Goal: Transaction & Acquisition: Purchase product/service

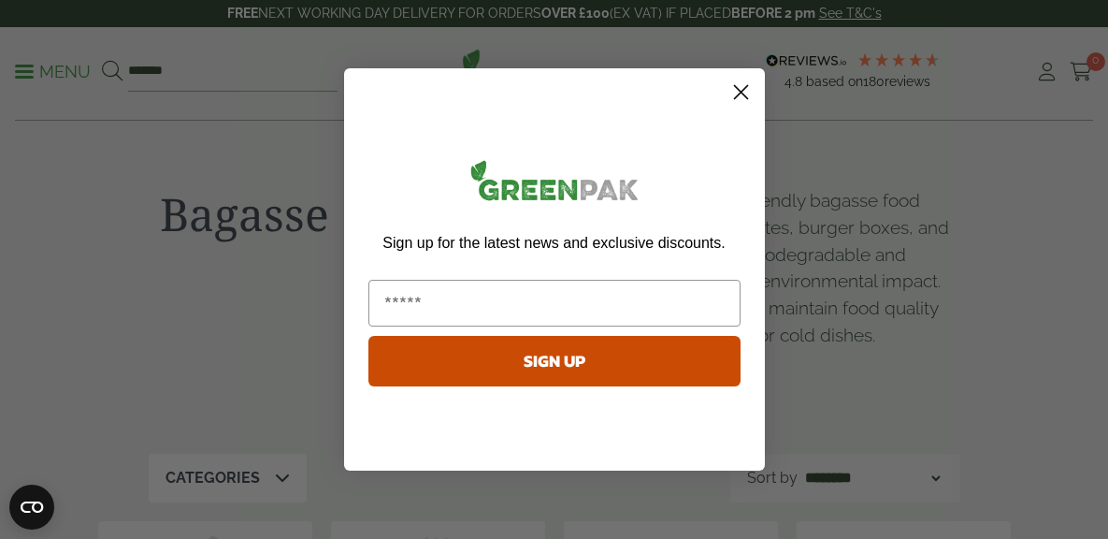
drag, startPoint x: 563, startPoint y: 199, endPoint x: 818, endPoint y: 119, distance: 266.9
click at [724, 97] on div "Close dialog Sign up for the latest news and exclusive discounts. SIGN UP ******" at bounding box center [554, 269] width 421 height 402
click at [744, 94] on icon "Close dialog" at bounding box center [740, 92] width 13 height 13
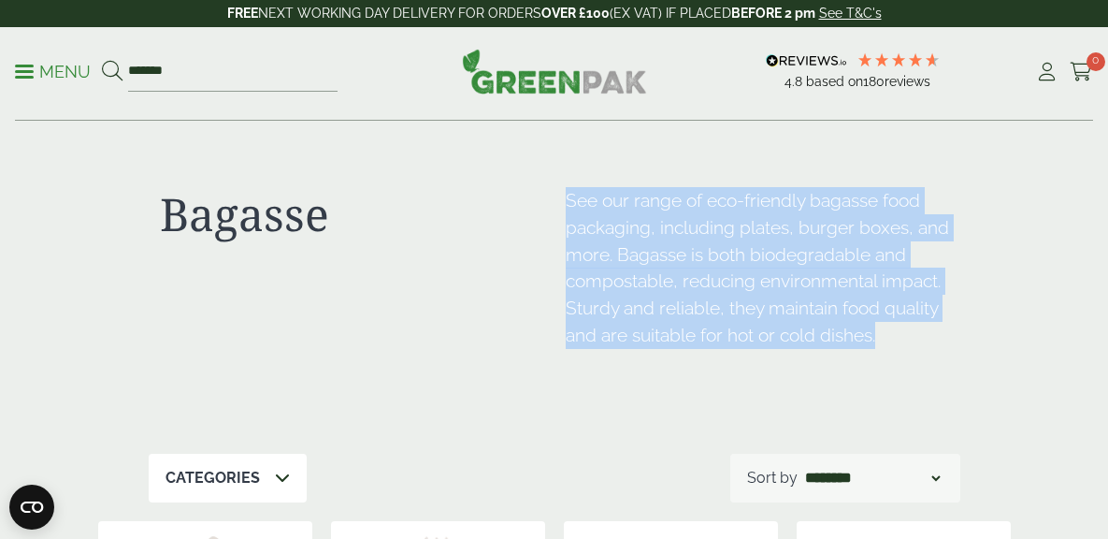
drag, startPoint x: 846, startPoint y: 340, endPoint x: 550, endPoint y: 191, distance: 330.9
click at [550, 191] on div "Bagasse See our range of eco-friendly bagasse food packaging, including plates,…" at bounding box center [555, 288] width 812 height 332
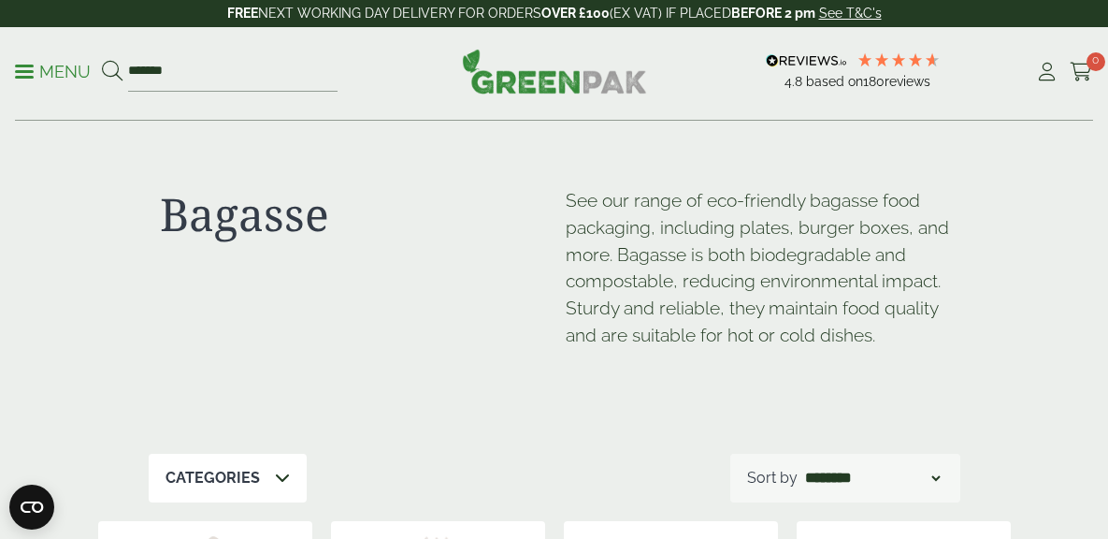
click at [949, 263] on p "See our range of eco-friendly bagasse food packaging, including plates, burger …" at bounding box center [758, 268] width 384 height 162
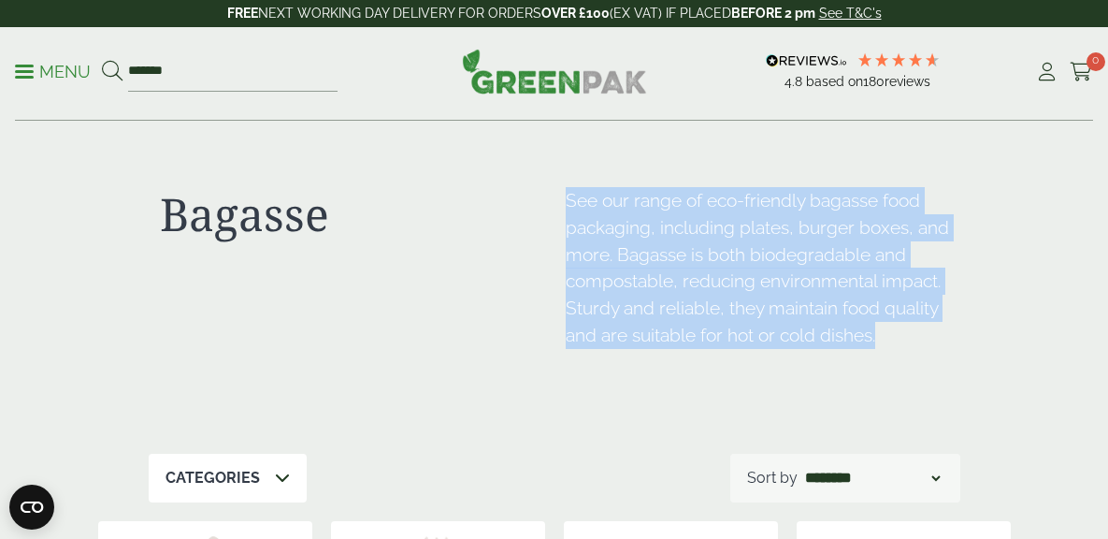
drag, startPoint x: 840, startPoint y: 334, endPoint x: 569, endPoint y: 210, distance: 298.4
click at [569, 210] on p "See our range of eco-friendly bagasse food packaging, including plates, burger …" at bounding box center [758, 268] width 384 height 162
copy p "See our range of eco-friendly bagasse food packaging, including plates, burger …"
